Goal: Task Accomplishment & Management: Manage account settings

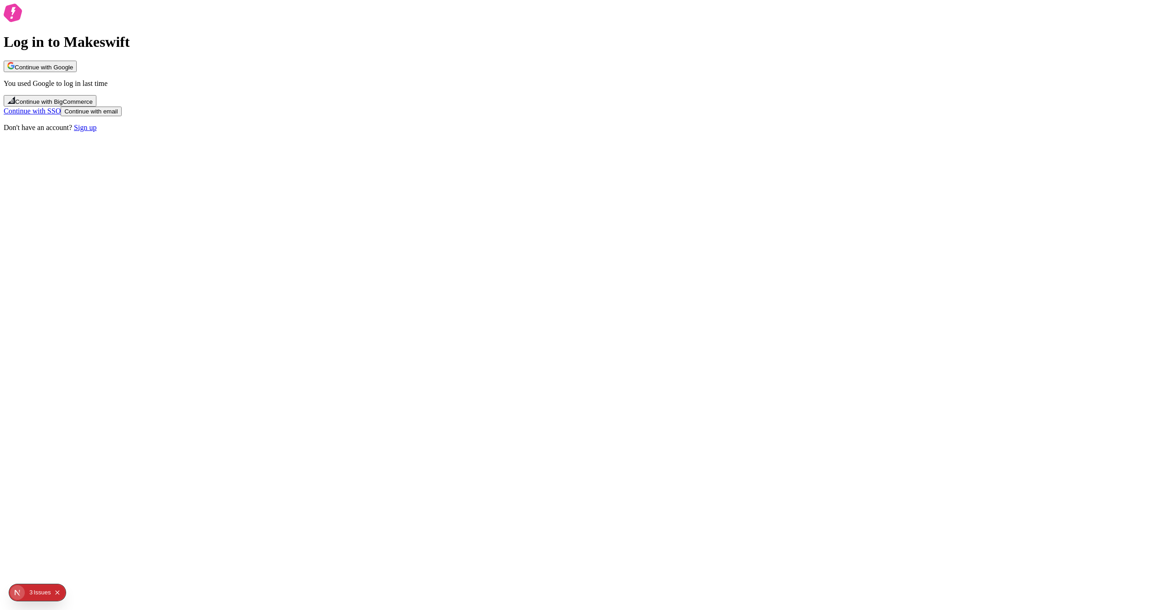
click at [73, 71] on span "Continue with Google" at bounding box center [40, 67] width 66 height 7
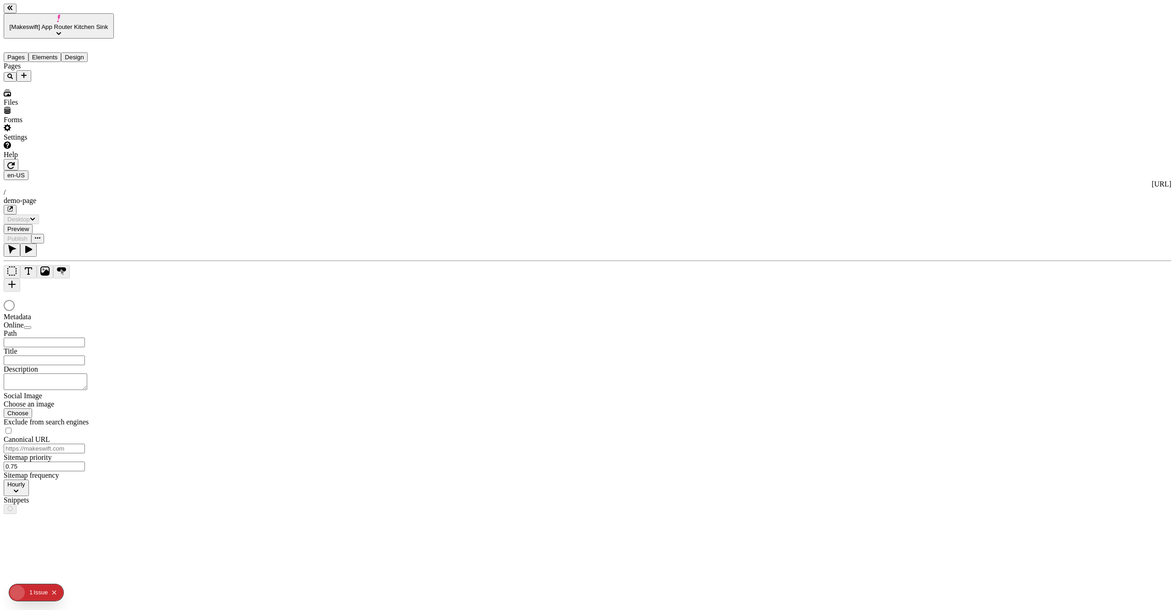
type input "/demo-page"
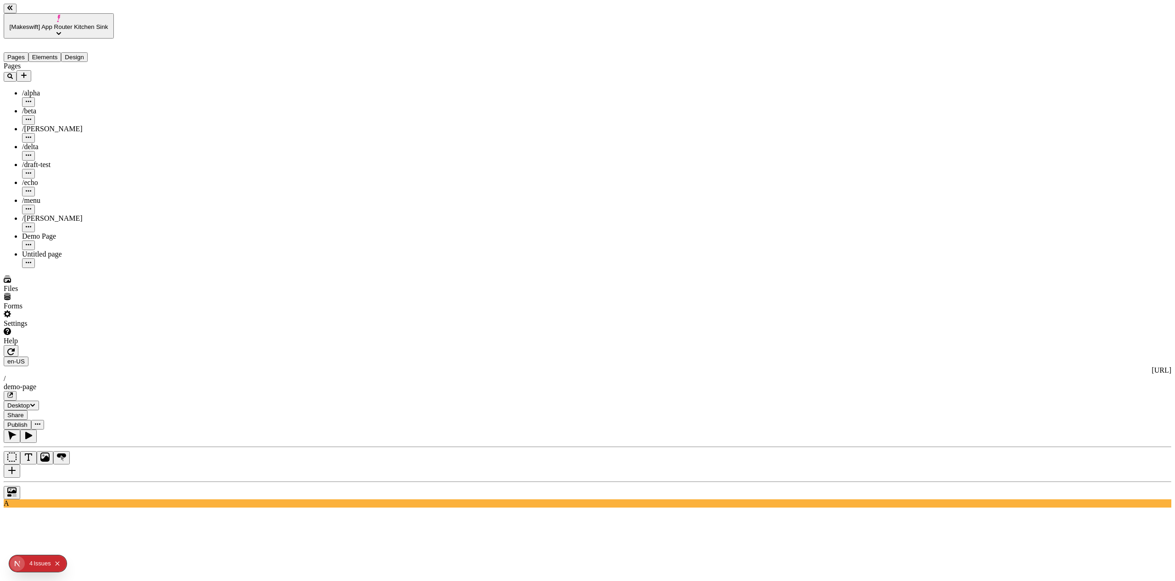
click at [56, 561] on icon "Collapse issues badge" at bounding box center [58, 564] width 6 height 6
click at [40, 422] on icon "button" at bounding box center [38, 425] width 6 height 6
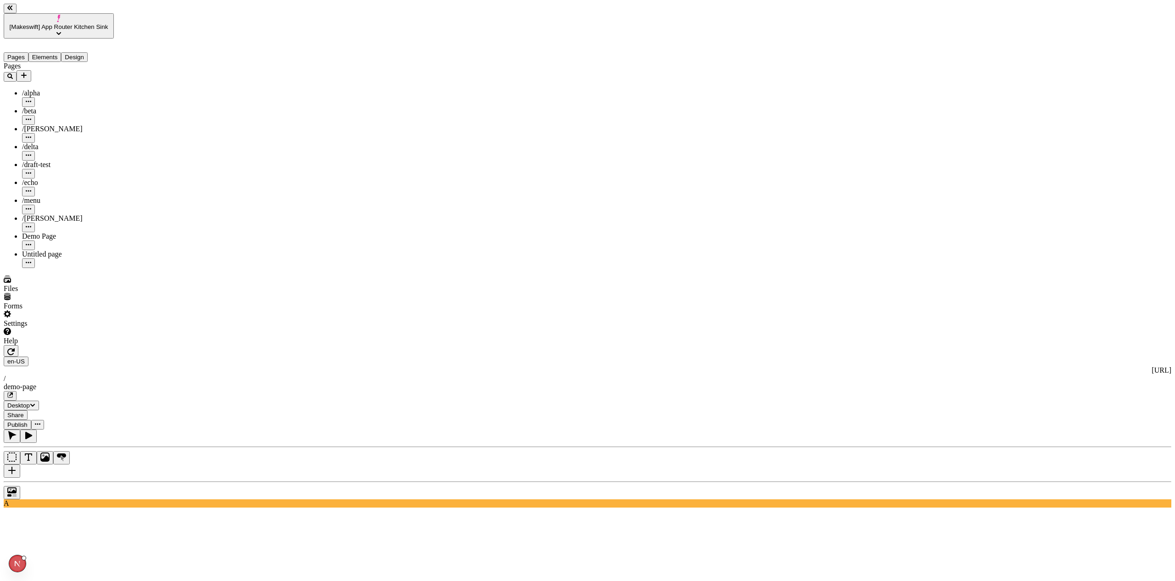
click at [28, 422] on span "Publish" at bounding box center [17, 425] width 20 height 7
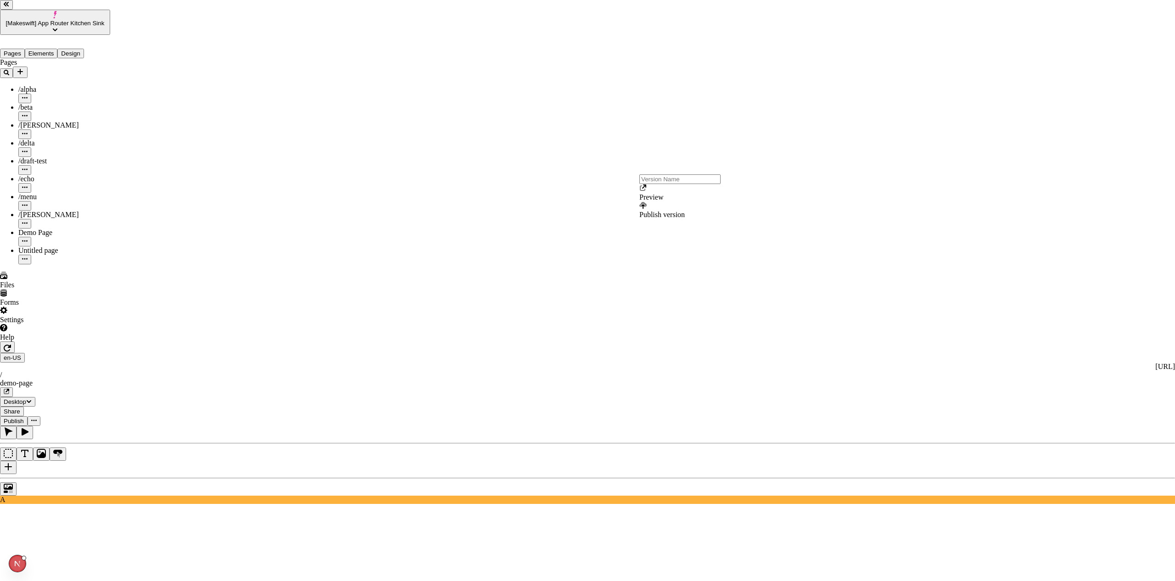
click at [664, 202] on div "Preview" at bounding box center [680, 192] width 81 height 17
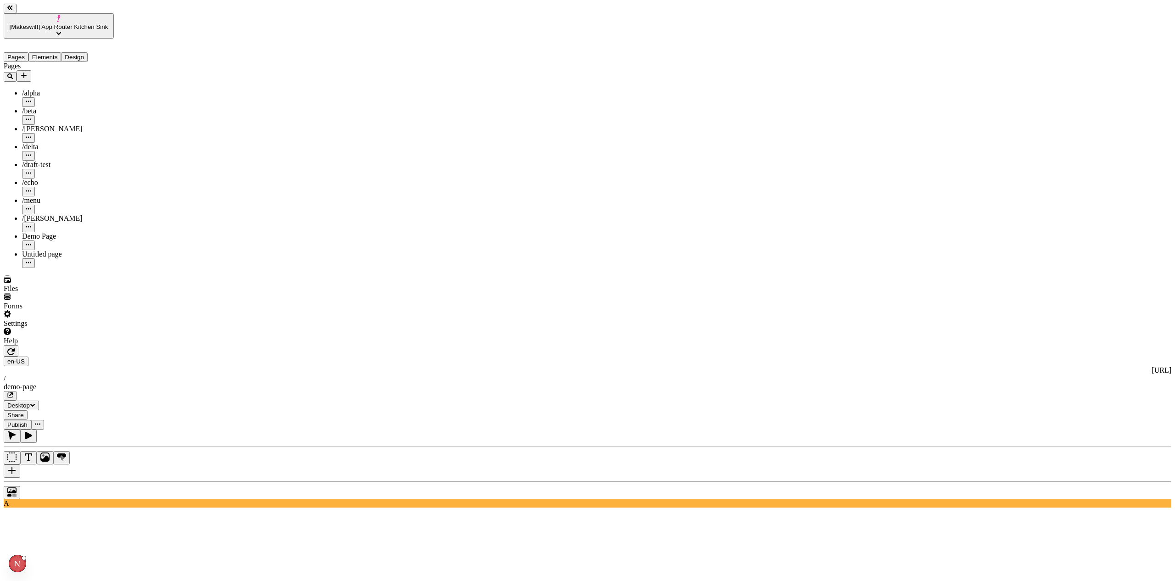
click at [13, 393] on icon "button" at bounding box center [10, 396] width 6 height 6
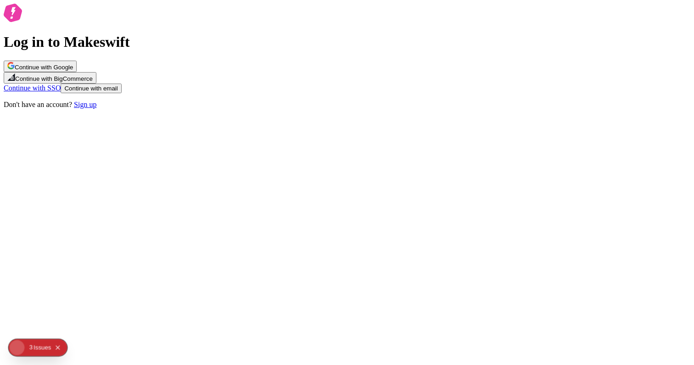
click at [73, 71] on span "Continue with Google" at bounding box center [44, 67] width 58 height 7
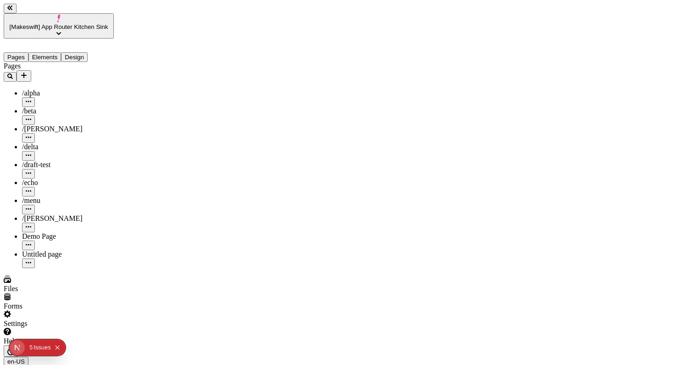
scroll to position [0, 12]
